Goal: Check status: Check status

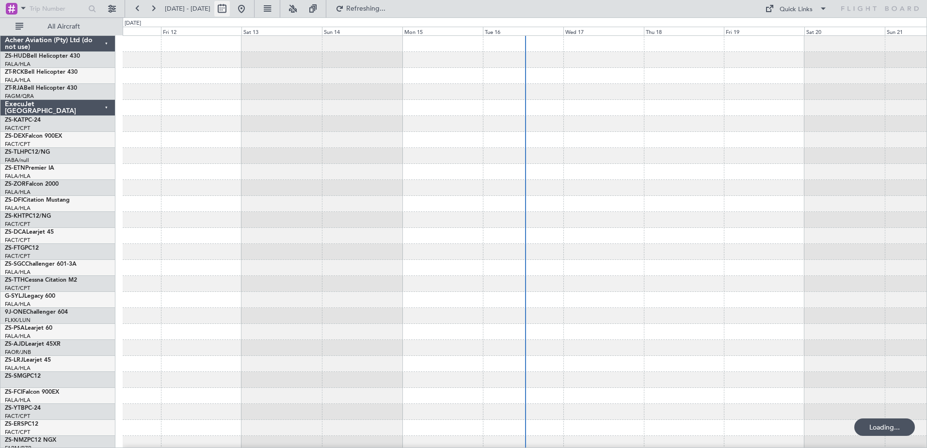
click at [230, 12] on button at bounding box center [222, 9] width 16 height 16
select select "9"
select select "2025"
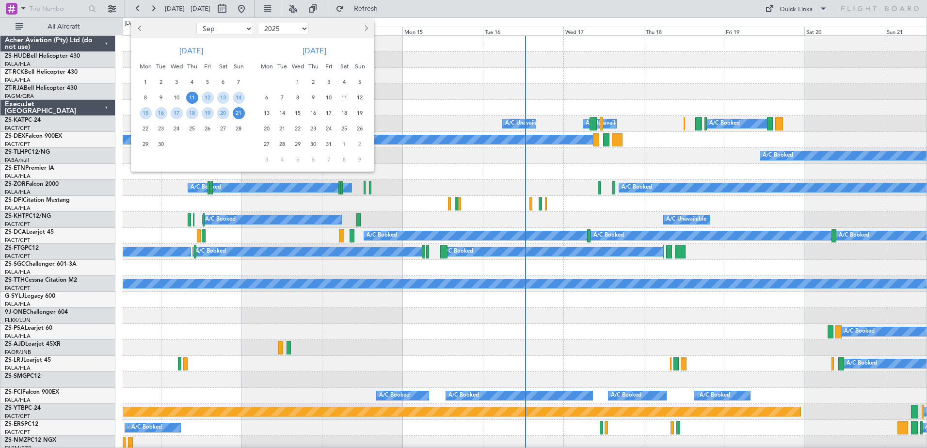
click at [206, 128] on span "26" at bounding box center [208, 129] width 12 height 12
click at [240, 128] on span "28" at bounding box center [239, 129] width 12 height 12
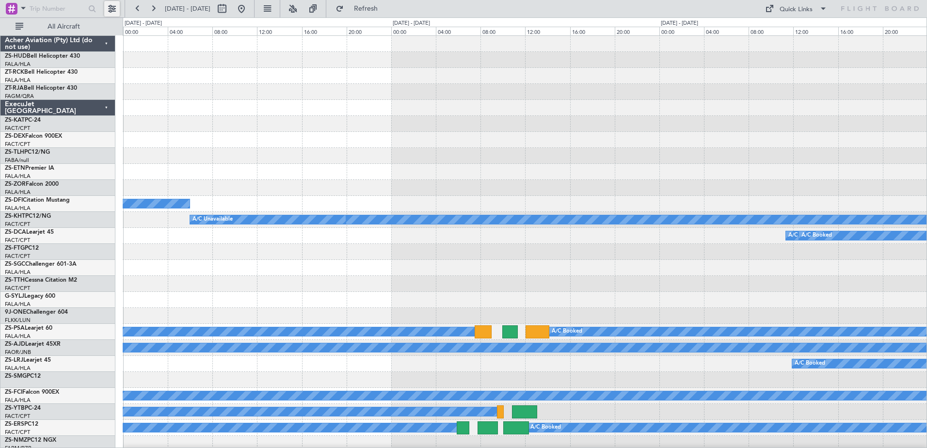
drag, startPoint x: 106, startPoint y: 11, endPoint x: 117, endPoint y: 38, distance: 29.2
click at [107, 11] on button at bounding box center [112, 9] width 16 height 16
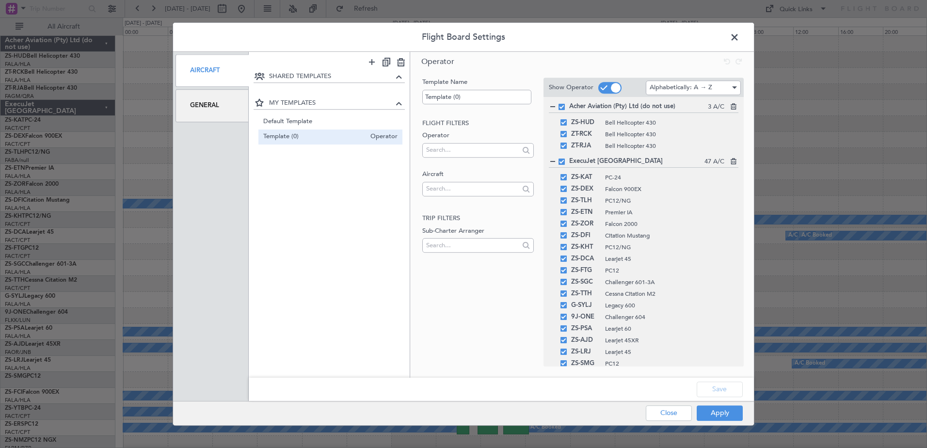
click at [193, 108] on div "General" at bounding box center [211, 105] width 73 height 32
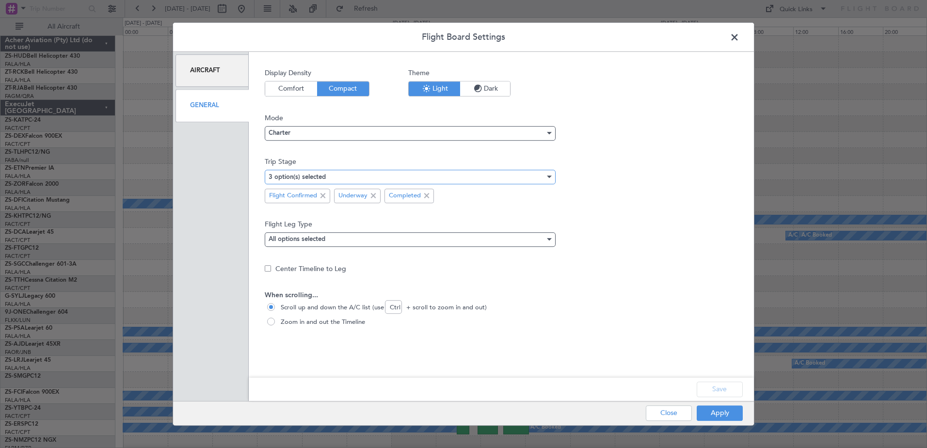
click at [323, 182] on div "3 option(s) selected" at bounding box center [407, 177] width 276 height 15
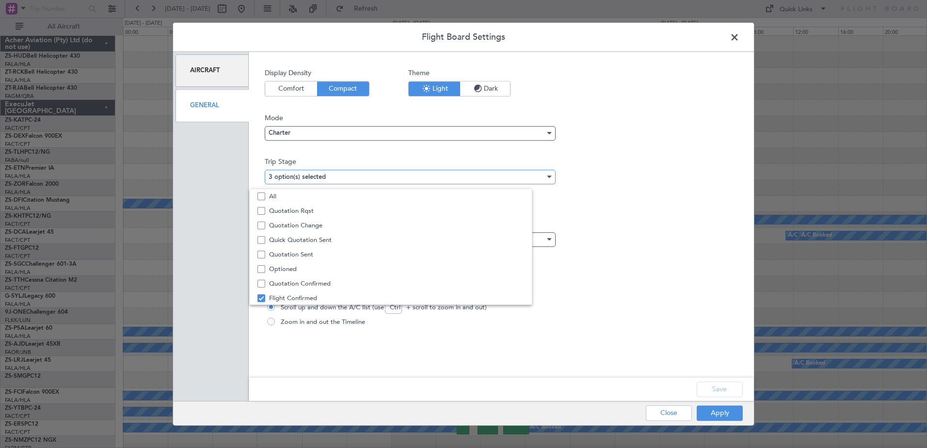
scroll to position [30, 0]
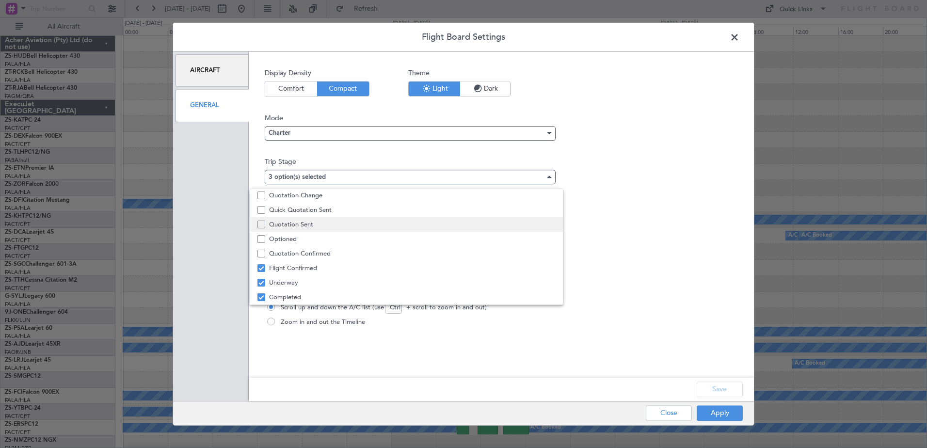
click at [292, 225] on span "Quotation Sent" at bounding box center [412, 224] width 286 height 15
click at [734, 416] on div at bounding box center [463, 224] width 927 height 448
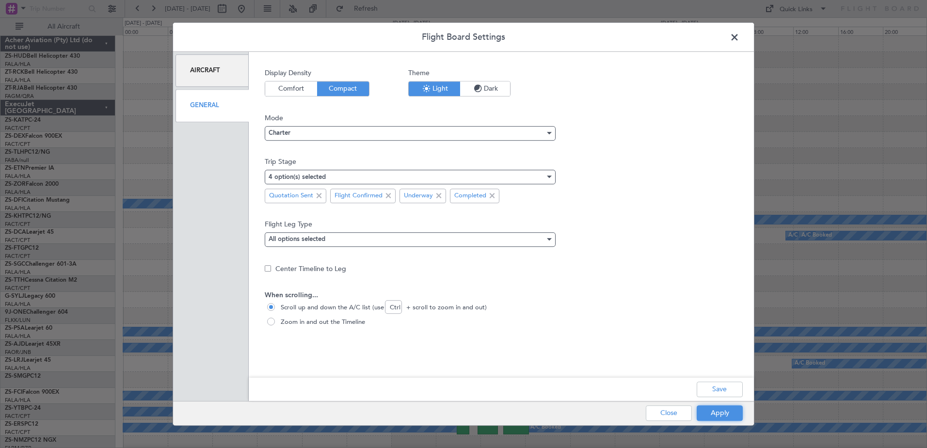
click at [734, 416] on button "Apply" at bounding box center [720, 413] width 46 height 16
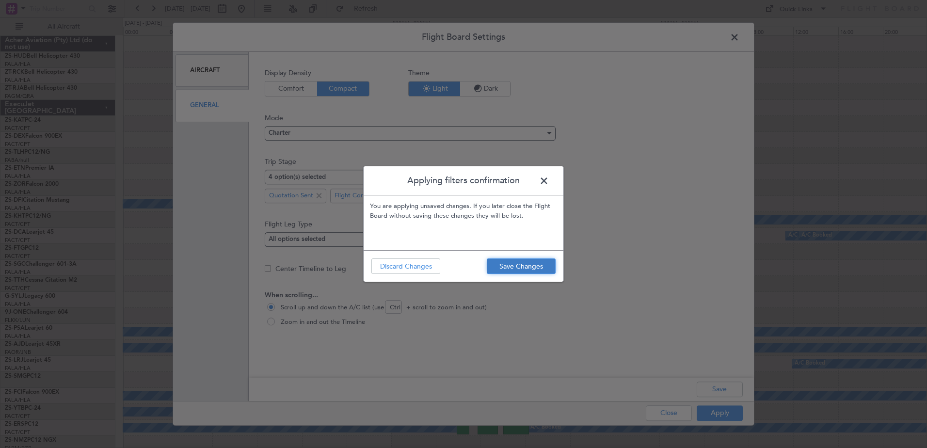
click at [541, 265] on button "Save Changes" at bounding box center [521, 266] width 69 height 16
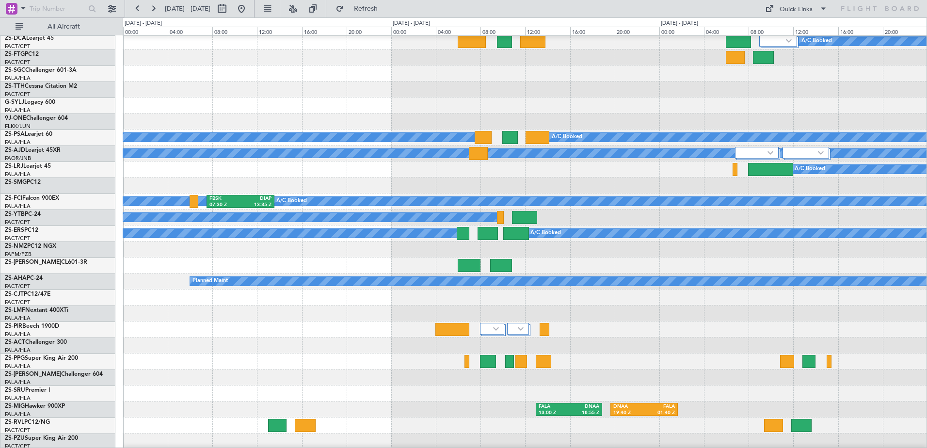
scroll to position [242, 0]
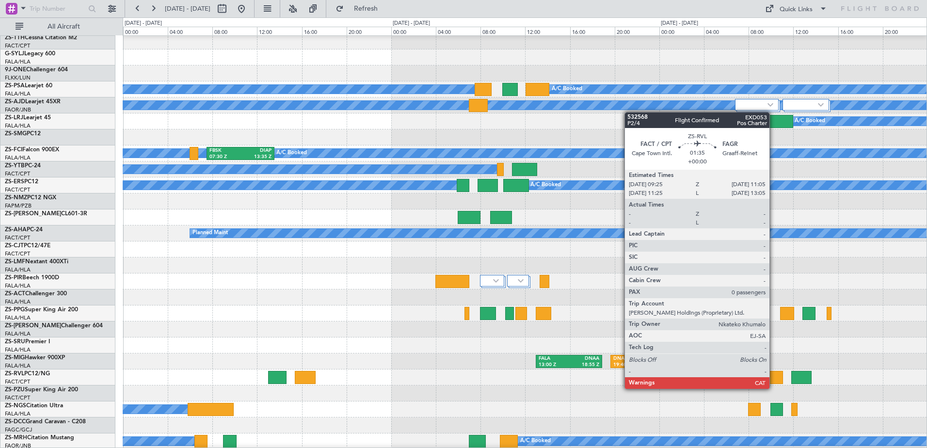
click at [774, 379] on div at bounding box center [773, 377] width 19 height 13
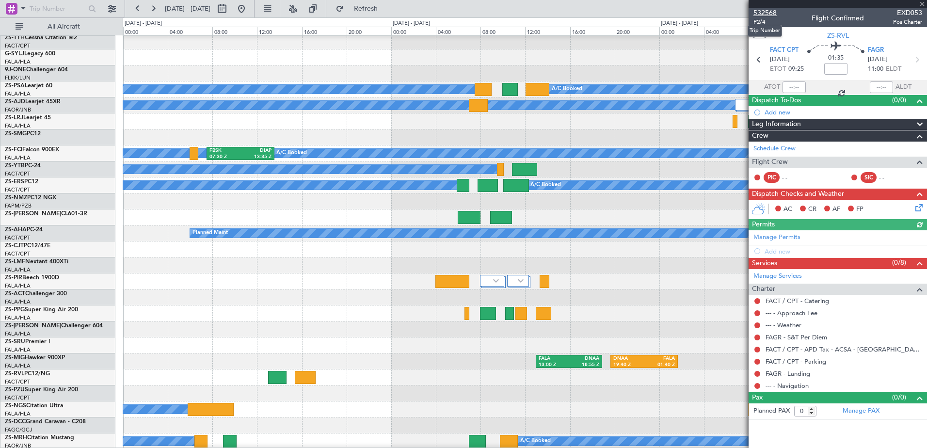
click at [768, 12] on span "532568" at bounding box center [764, 13] width 23 height 10
click at [113, 11] on button at bounding box center [112, 9] width 16 height 16
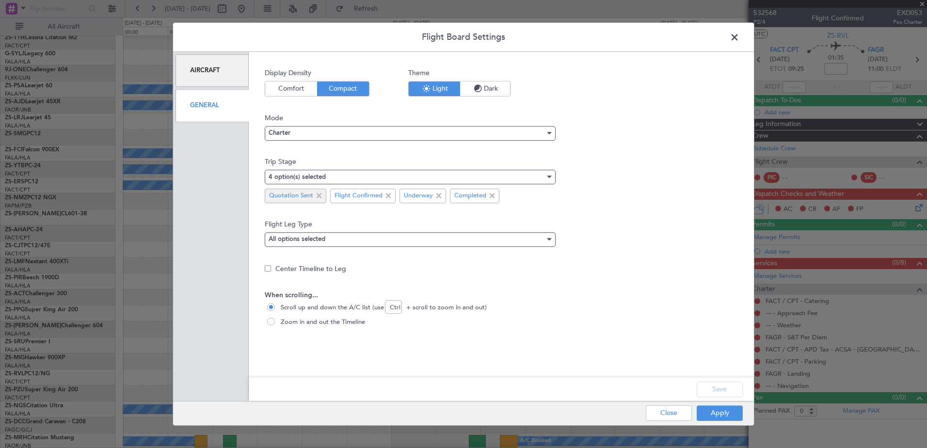
click at [321, 197] on span at bounding box center [319, 196] width 12 height 12
click at [729, 411] on button "Apply" at bounding box center [720, 413] width 46 height 16
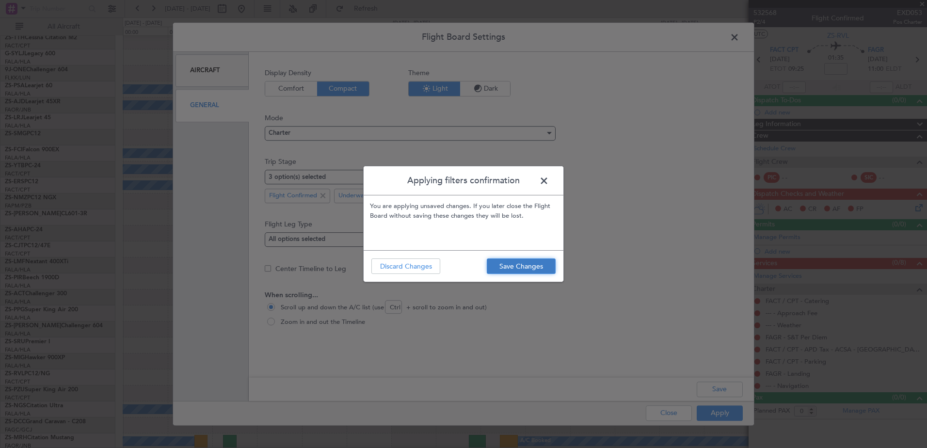
click at [535, 269] on button "Save Changes" at bounding box center [521, 266] width 69 height 16
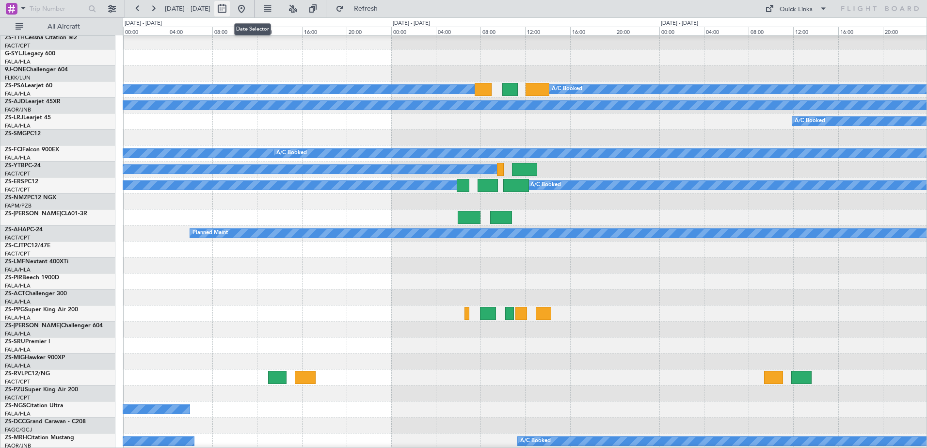
click at [230, 12] on button at bounding box center [222, 9] width 16 height 16
select select "9"
select select "2025"
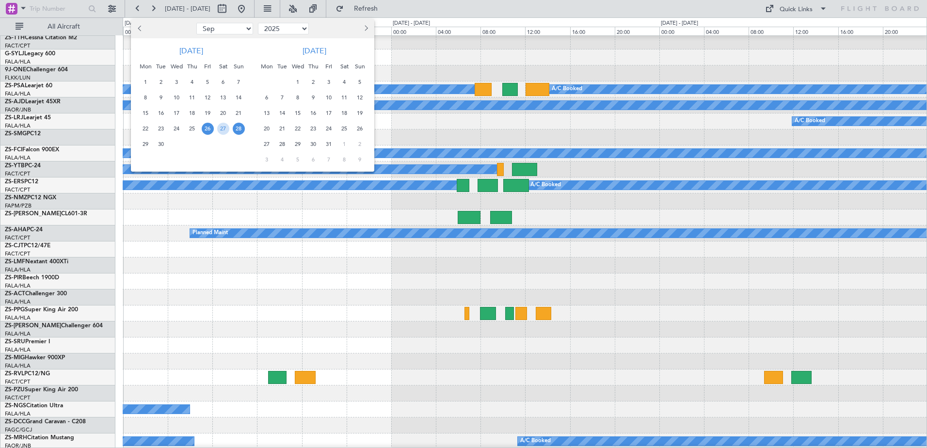
click at [266, 144] on span "27" at bounding box center [267, 144] width 12 height 12
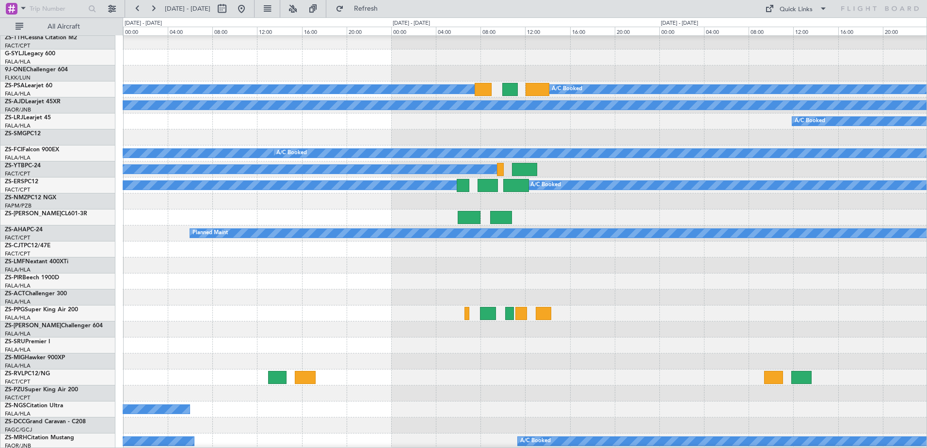
select select "10"
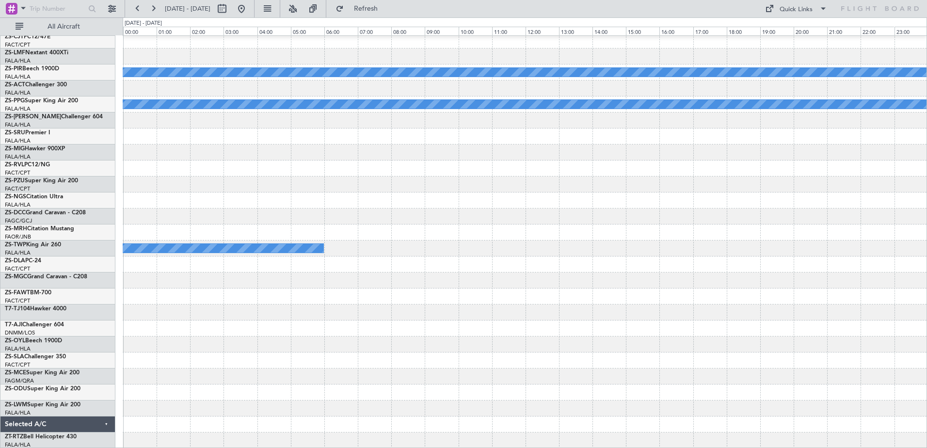
scroll to position [451, 0]
